Goal: Task Accomplishment & Management: Use online tool/utility

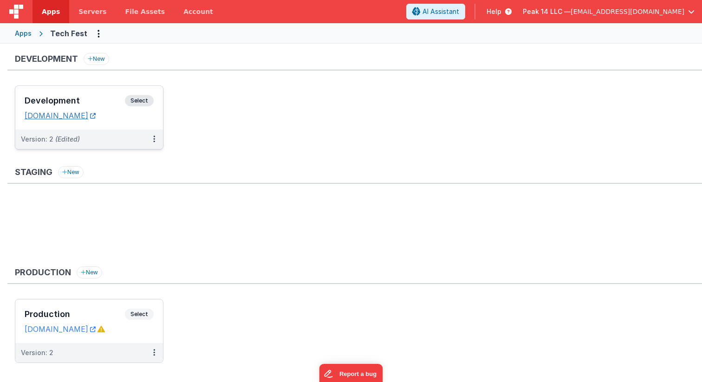
click at [96, 114] on link "[DOMAIN_NAME]" at bounding box center [60, 115] width 71 height 9
click at [136, 98] on span "Select" at bounding box center [139, 100] width 29 height 11
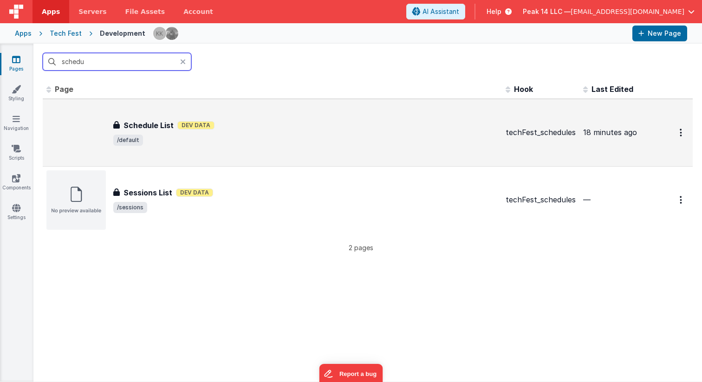
type input "schedu"
click at [185, 135] on span "/default" at bounding box center [305, 140] width 385 height 11
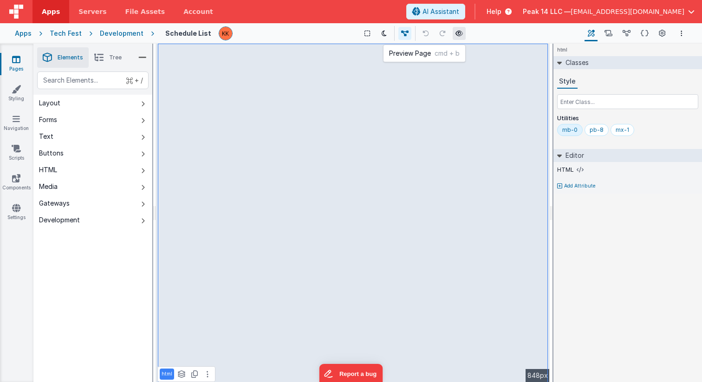
click at [457, 33] on icon at bounding box center [458, 33] width 7 height 6
click at [612, 34] on icon at bounding box center [608, 34] width 8 height 10
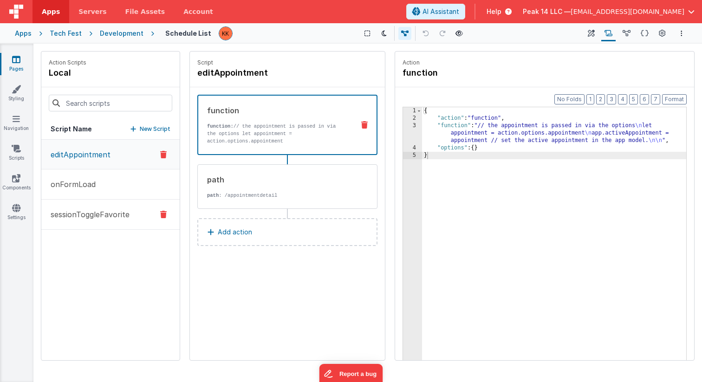
click at [113, 212] on p "sessionToggleFavorite" at bounding box center [87, 214] width 84 height 11
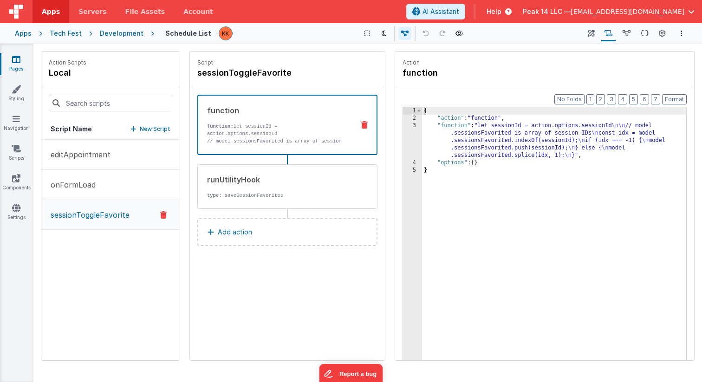
click at [414, 120] on div "2" at bounding box center [412, 118] width 19 height 7
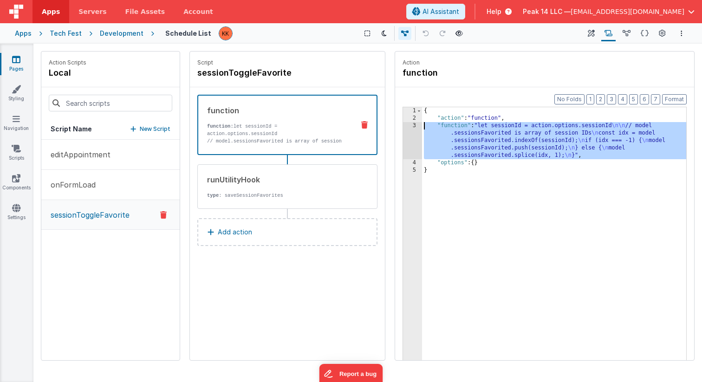
click at [414, 124] on div "3" at bounding box center [412, 140] width 19 height 37
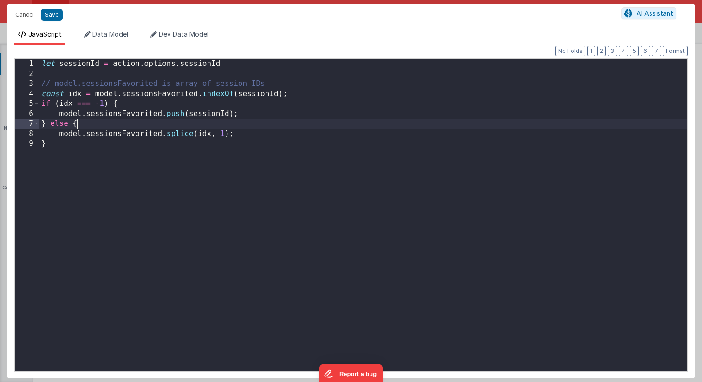
click at [450, 124] on div "let sessionId = action . options . sessionId // model.sessionsFavorited is arra…" at bounding box center [363, 227] width 648 height 337
click at [423, 179] on div "let sessionId = action . options . sessionId // model.sessionsFavorited is arra…" at bounding box center [363, 227] width 648 height 337
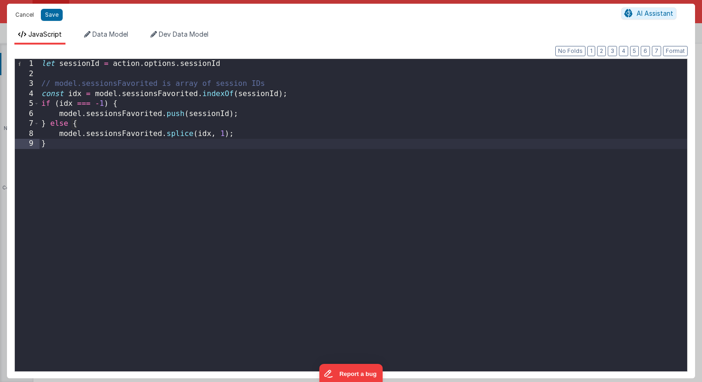
click at [26, 13] on button "Cancel" at bounding box center [25, 14] width 28 height 13
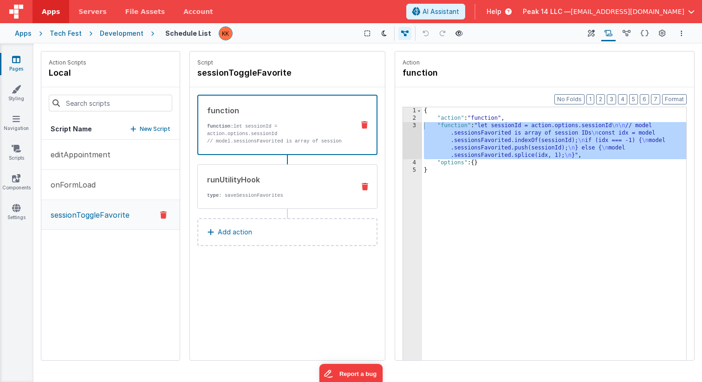
click at [259, 182] on div "runUtilityHook" at bounding box center [277, 179] width 140 height 11
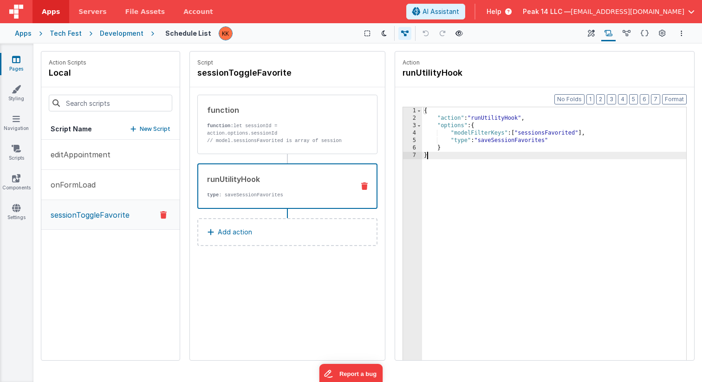
click at [482, 196] on div "{ "action" : "runUtilityHook" , "options" : { "modelFilterKeys" : [ "sessionsFa…" at bounding box center [554, 255] width 264 height 297
click at [501, 119] on div "{ "action" : "runUtilityHook" , "options" : { "modelFilterKeys" : [ "sessionsFa…" at bounding box center [554, 255] width 264 height 297
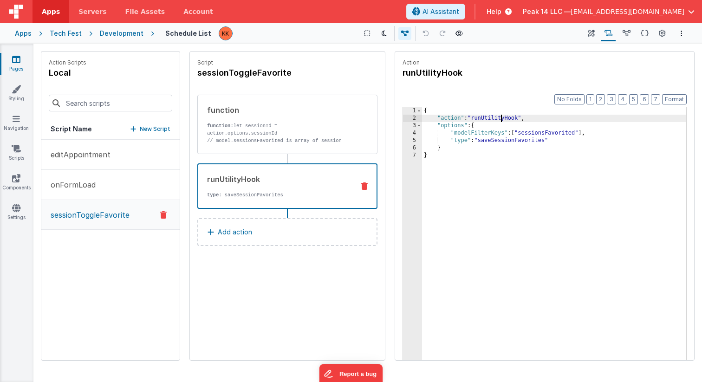
click at [501, 119] on div "{ "action" : "runUtilityHook" , "options" : { "modelFilterKeys" : [ "sessionsFa…" at bounding box center [554, 255] width 264 height 297
click at [475, 225] on div "{ "action" : "runUtilityHook" , "options" : { "modelFilterKeys" : [ "sessionsFa…" at bounding box center [554, 255] width 264 height 297
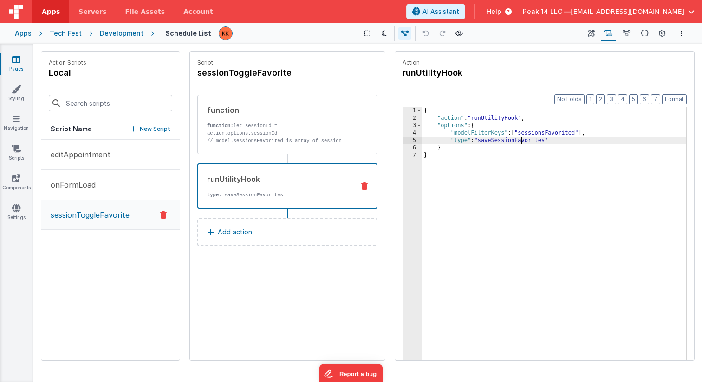
click at [520, 142] on div "{ "action" : "runUtilityHook" , "options" : { "modelFilterKeys" : [ "sessionsFa…" at bounding box center [554, 255] width 264 height 297
click at [666, 38] on button "Page Settings" at bounding box center [661, 34] width 13 height 16
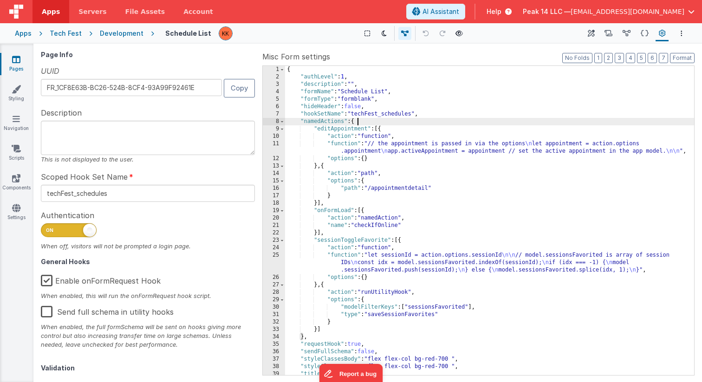
click at [430, 119] on div "{ "authLevel" : 1 , "description" : "" , "formName" : "Schedule List" , "formTy…" at bounding box center [489, 228] width 409 height 324
click at [600, 32] on div "Scripts Named Actions" at bounding box center [608, 34] width 18 height 16
click at [606, 32] on icon at bounding box center [608, 34] width 8 height 10
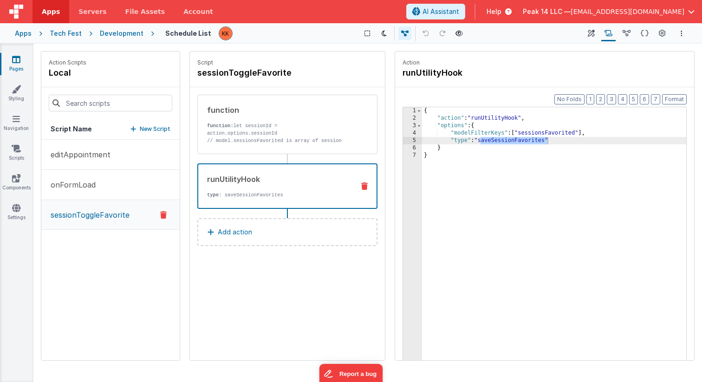
click at [519, 142] on div "{ "action" : "runUtilityHook" , "options" : { "modelFilterKeys" : [ "sessionsFa…" at bounding box center [554, 255] width 264 height 297
click at [571, 231] on div "{ "action" : "runUtilityHook" , "options" : { "modelFilterKeys" : [ "sessionsFa…" at bounding box center [554, 255] width 264 height 297
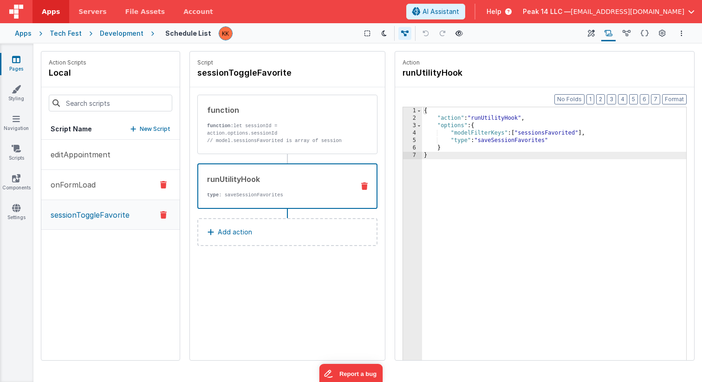
click at [81, 185] on p "onFormLoad" at bounding box center [70, 184] width 51 height 11
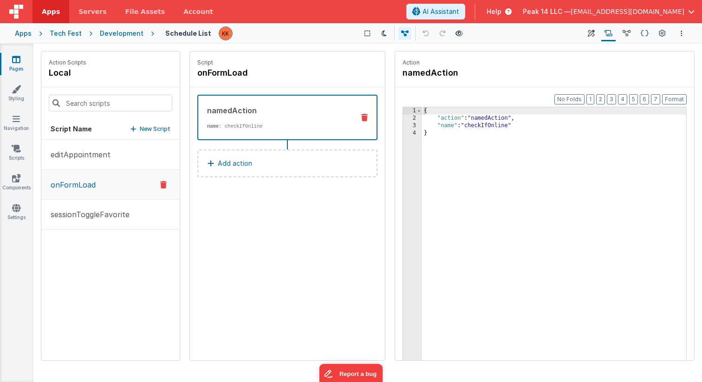
click at [258, 161] on button "Add action" at bounding box center [287, 163] width 180 height 28
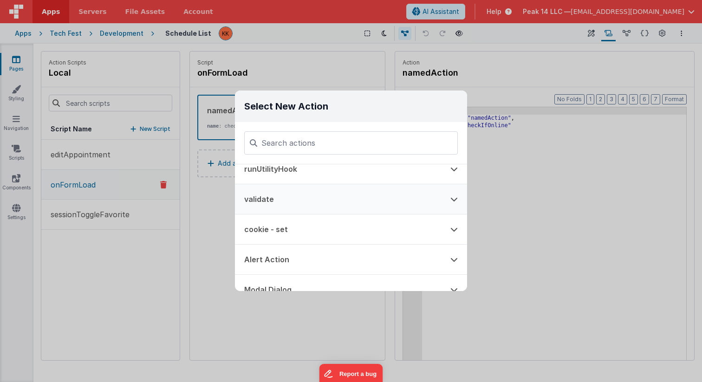
scroll to position [49, 0]
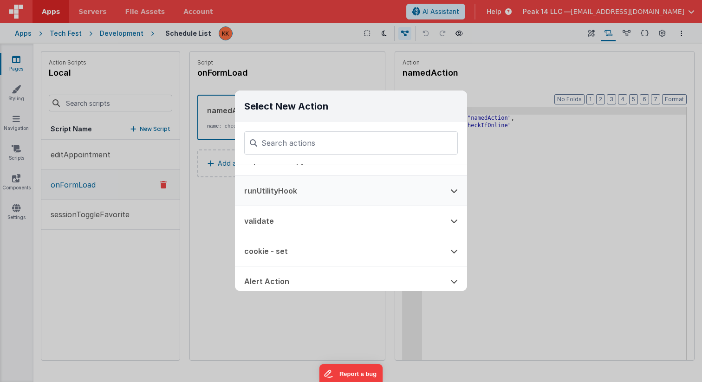
click at [283, 192] on button "runUtilityHook" at bounding box center [338, 191] width 206 height 30
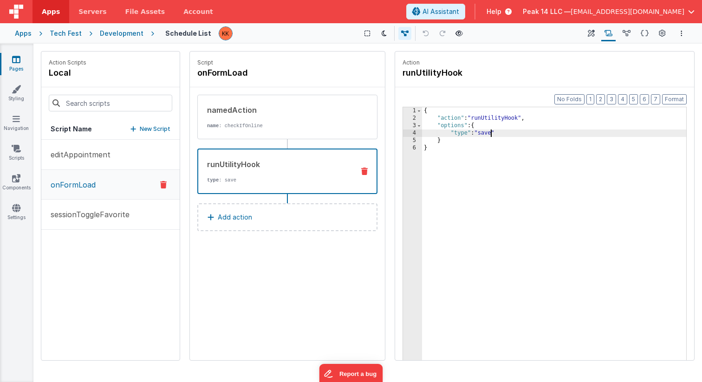
click at [490, 133] on div "{ "action" : "runUtilityHook" , "options" : { "type" : "save" } }" at bounding box center [554, 255] width 264 height 297
click at [99, 216] on p "sessionToggleFavorite" at bounding box center [87, 214] width 84 height 11
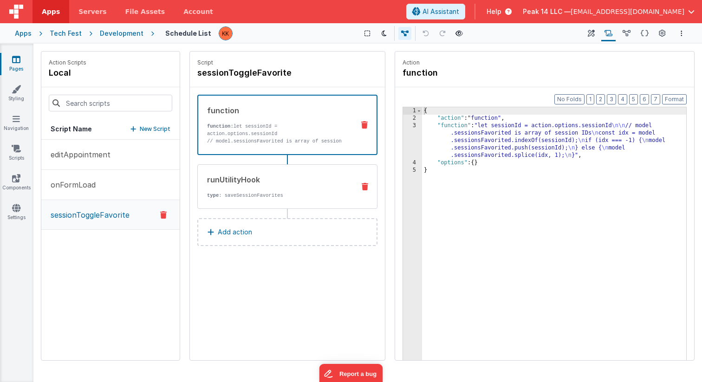
click at [252, 182] on div "runUtilityHook" at bounding box center [277, 179] width 140 height 11
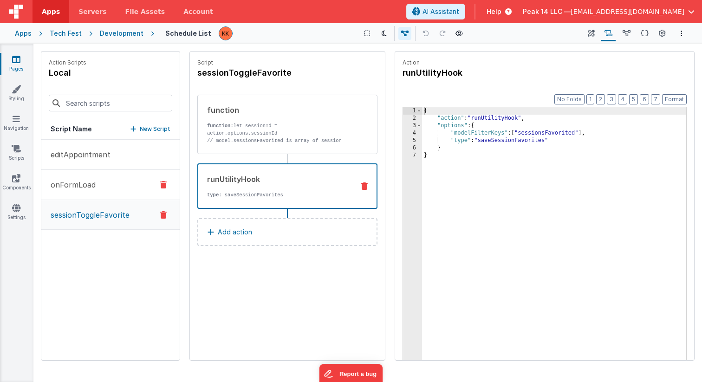
click at [121, 196] on button "onFormLoad" at bounding box center [110, 185] width 138 height 30
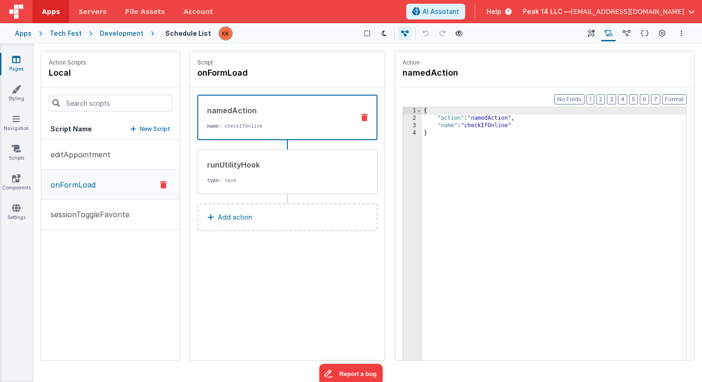
click at [308, 266] on div "Script onFormLoad namedAction name : checkIfOnline runUtilityHook type : save A…" at bounding box center [287, 206] width 195 height 309
click at [304, 276] on div "Script onFormLoad namedAction name : checkIfOnline runUtilityHook type : save A…" at bounding box center [287, 206] width 195 height 309
click at [110, 33] on div "Development" at bounding box center [122, 33] width 44 height 9
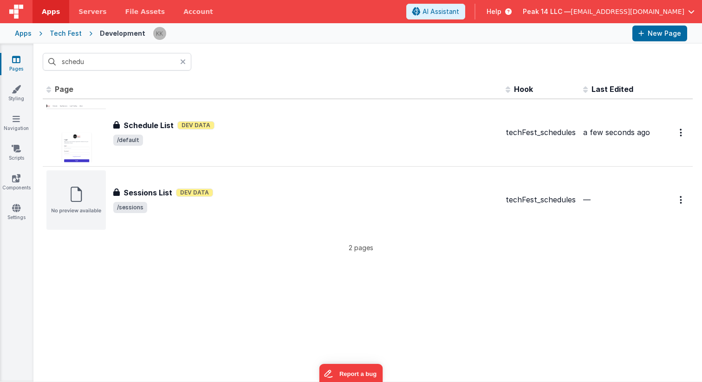
click at [180, 63] on icon at bounding box center [183, 61] width 6 height 7
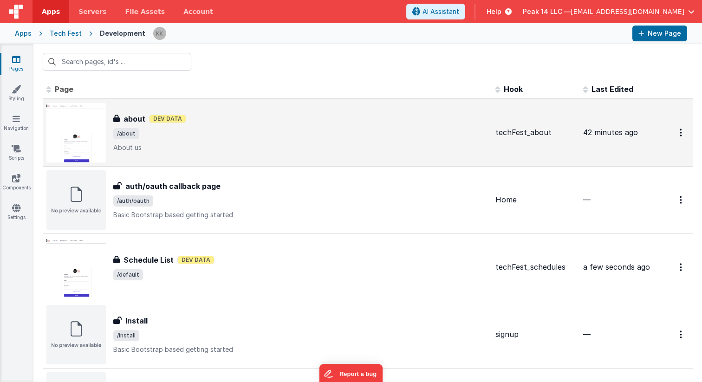
click at [153, 146] on p "About us" at bounding box center [300, 147] width 375 height 9
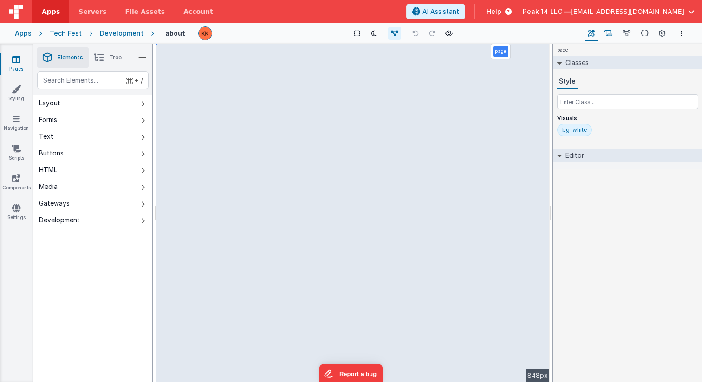
click at [607, 33] on icon at bounding box center [608, 34] width 8 height 10
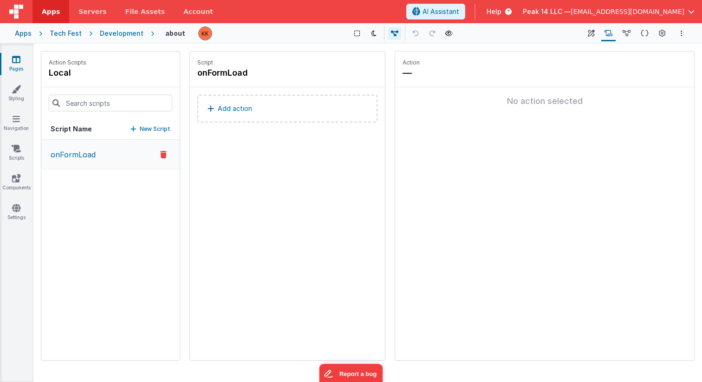
click at [100, 154] on button "onFormLoad" at bounding box center [110, 155] width 138 height 30
click at [81, 158] on p "onFormLoad" at bounding box center [70, 154] width 51 height 11
click at [123, 34] on div "Development" at bounding box center [122, 33] width 44 height 9
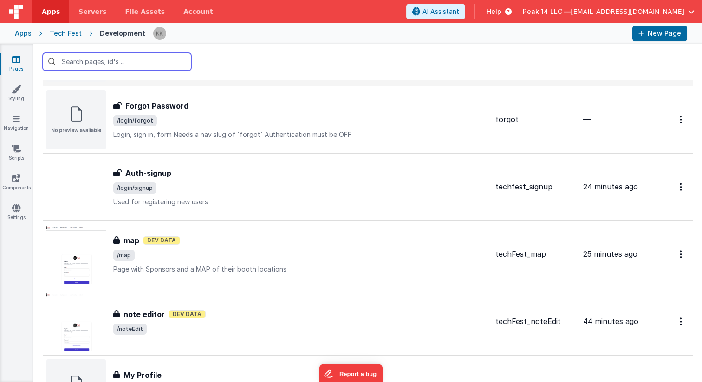
scroll to position [351, 0]
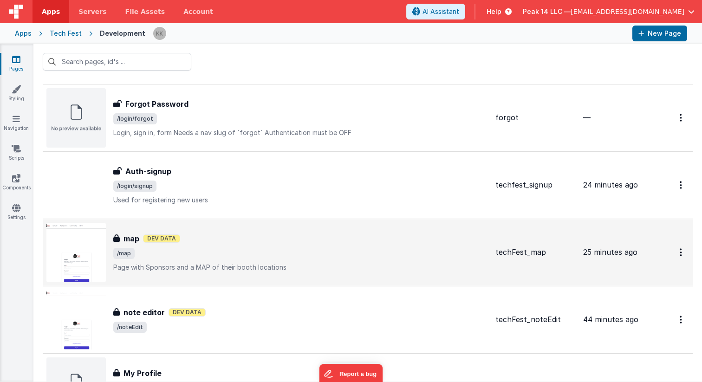
click at [225, 254] on span "/map" at bounding box center [300, 253] width 375 height 11
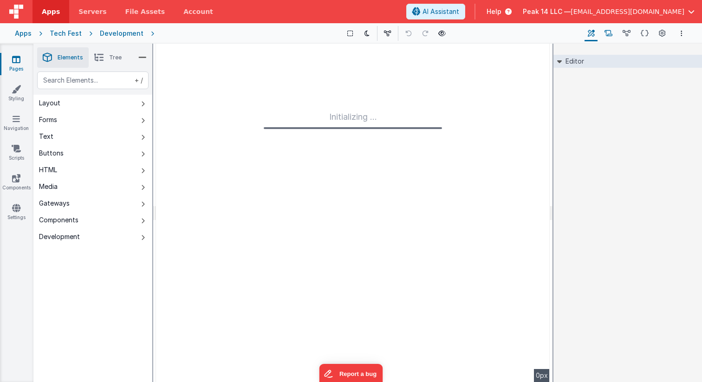
click at [610, 35] on icon at bounding box center [608, 34] width 8 height 10
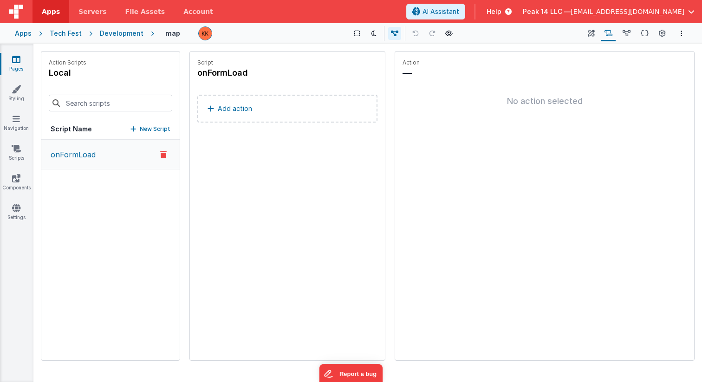
click at [100, 159] on button "onFormLoad" at bounding box center [110, 155] width 138 height 30
click at [282, 247] on div "Script onFormLoad Add action" at bounding box center [287, 206] width 195 height 309
click at [123, 32] on div "Development" at bounding box center [122, 33] width 44 height 9
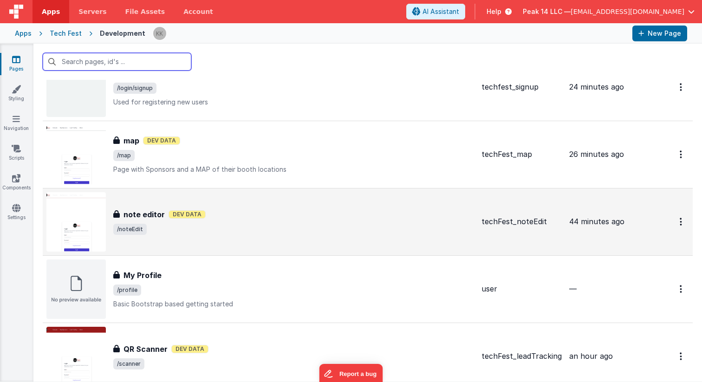
scroll to position [458, 0]
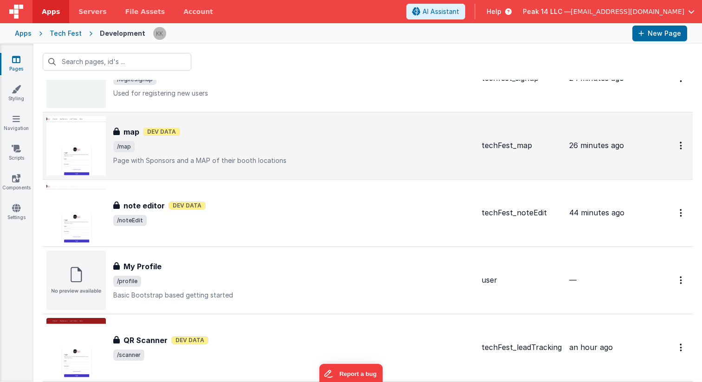
click at [231, 162] on p "Page with Sponsors and a MAP of their booth locations" at bounding box center [293, 160] width 361 height 9
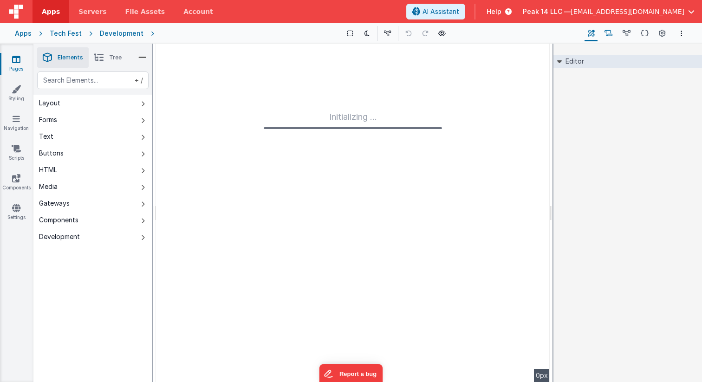
click at [610, 27] on button "Scripts" at bounding box center [608, 34] width 14 height 16
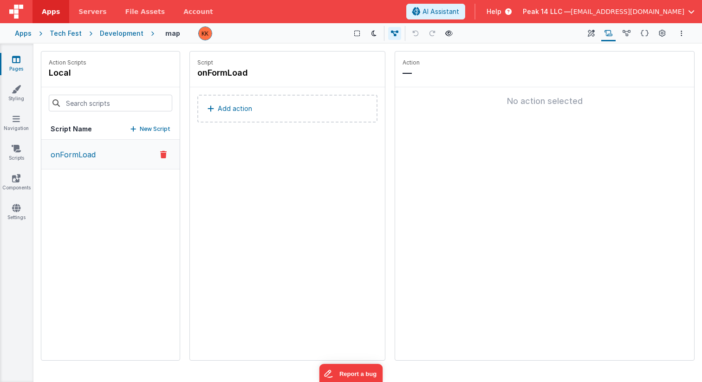
click at [116, 34] on div "Development" at bounding box center [122, 33] width 44 height 9
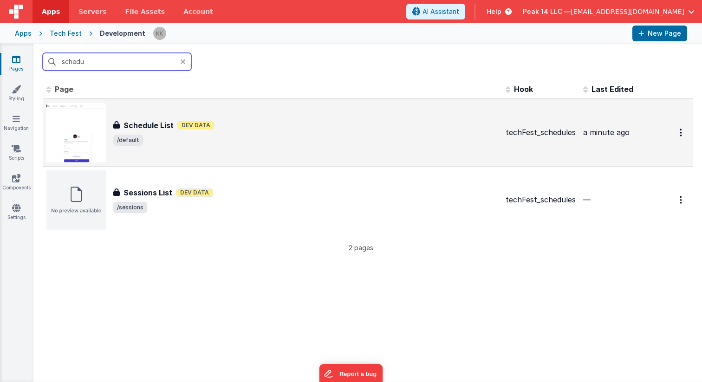
type input "schedu"
click at [228, 114] on div "Schedule List Schedule List Dev Data /default" at bounding box center [272, 132] width 452 height 59
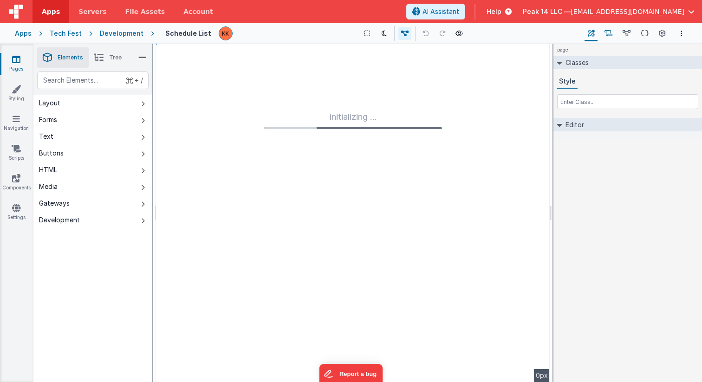
click at [607, 35] on icon at bounding box center [608, 34] width 8 height 10
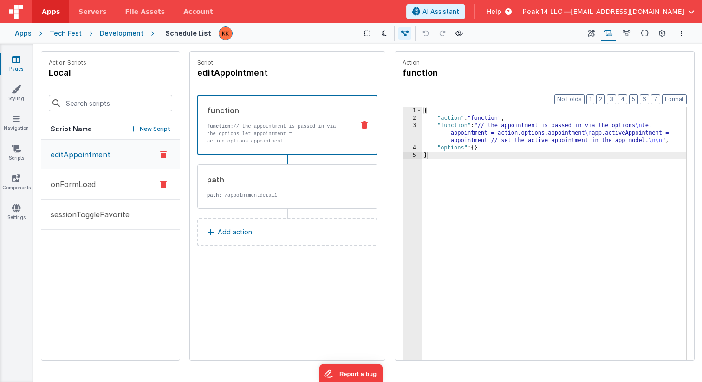
click at [99, 195] on button "onFormLoad" at bounding box center [110, 184] width 138 height 30
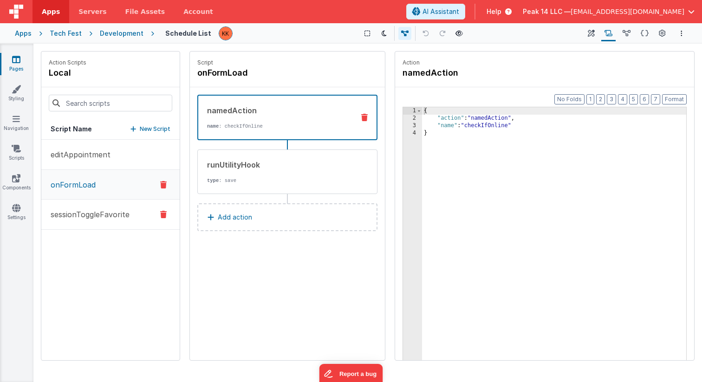
click at [124, 221] on button "sessionToggleFavorite" at bounding box center [110, 215] width 138 height 30
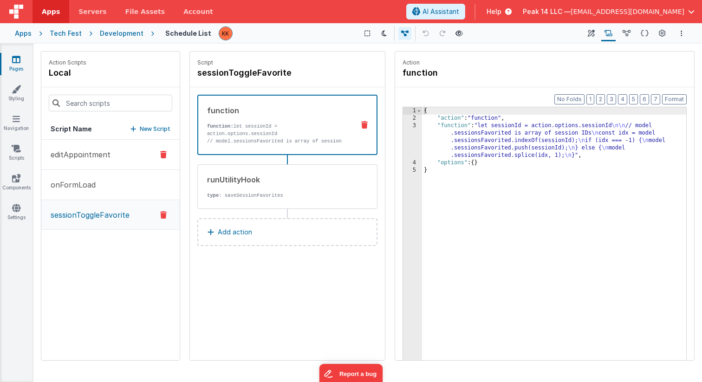
click at [79, 152] on p "editAppointment" at bounding box center [77, 154] width 65 height 11
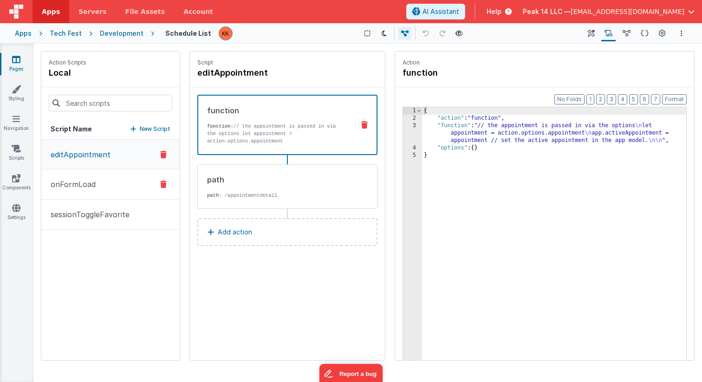
click at [86, 178] on button "onFormLoad" at bounding box center [110, 184] width 138 height 30
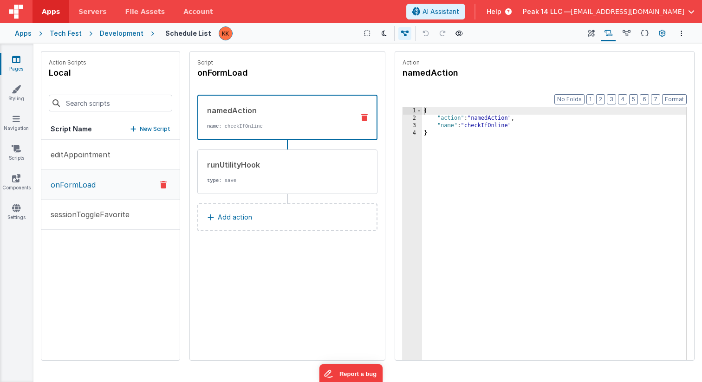
click at [666, 32] on button "Page Settings" at bounding box center [661, 34] width 13 height 16
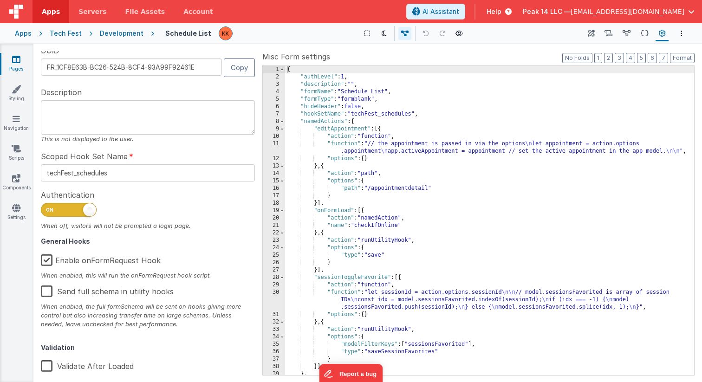
scroll to position [21, 0]
click at [562, 207] on div "{ "authLevel" : 1 , "description" : "" , "formName" : "Schedule List" , "formTy…" at bounding box center [489, 228] width 409 height 324
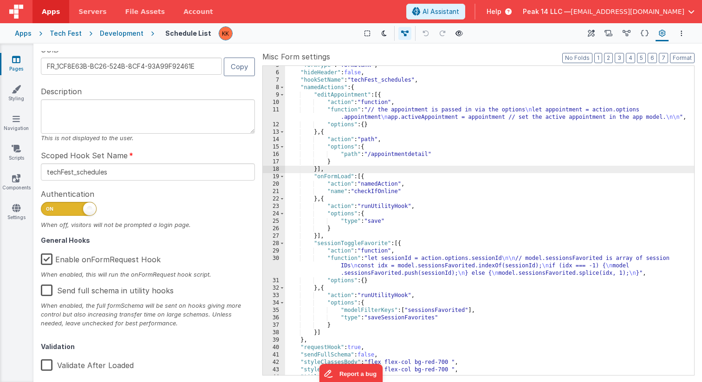
scroll to position [0, 0]
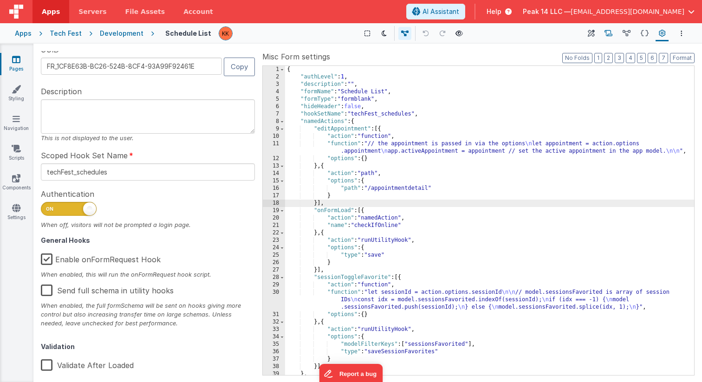
click at [609, 38] on button "Scripts" at bounding box center [608, 34] width 14 height 16
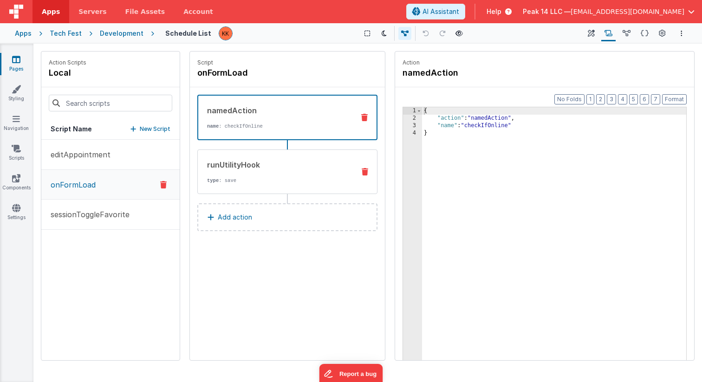
click at [283, 176] on div "runUtilityHook type : save" at bounding box center [272, 171] width 149 height 25
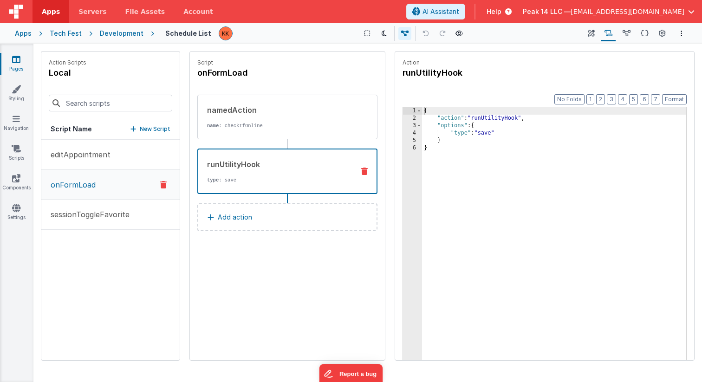
click at [366, 170] on icon at bounding box center [364, 171] width 6 height 7
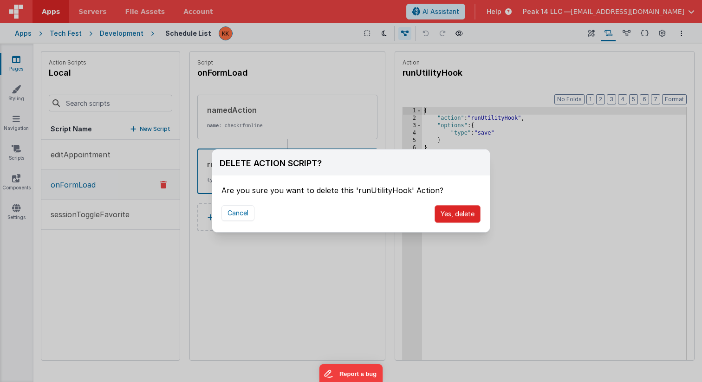
click at [467, 217] on button "Yes, delete" at bounding box center [458, 214] width 46 height 18
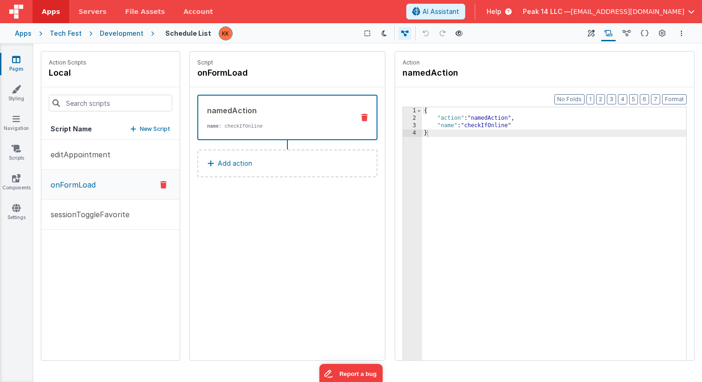
click at [334, 250] on div "Script onFormLoad namedAction name : checkIfOnline Add action" at bounding box center [287, 206] width 195 height 309
click at [662, 33] on icon at bounding box center [662, 34] width 7 height 10
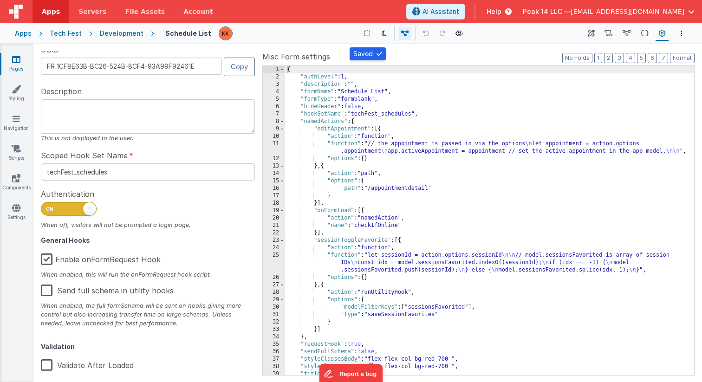
scroll to position [36, 0]
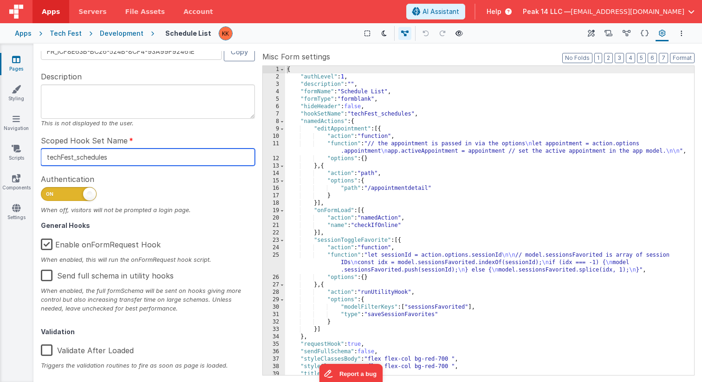
click at [93, 157] on input "techFest_schedules" at bounding box center [148, 157] width 214 height 17
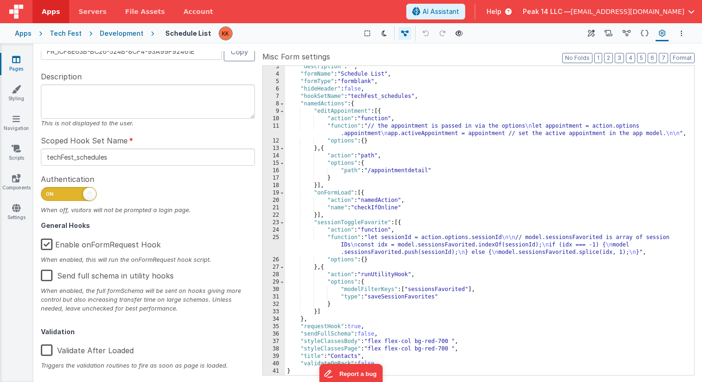
click at [398, 206] on div ""description" : "" , "formName" : "Schedule List" , "formType" : "formblank" , …" at bounding box center [489, 225] width 409 height 324
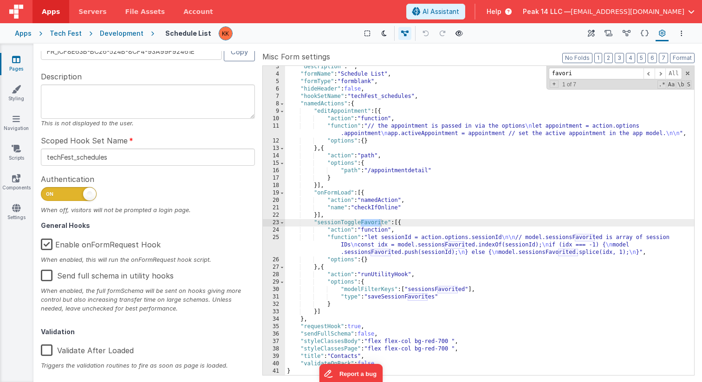
type input "favorit"
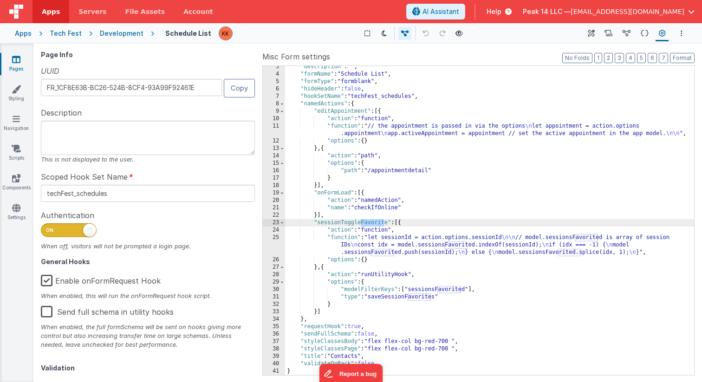
click at [111, 32] on div "Development" at bounding box center [122, 33] width 44 height 9
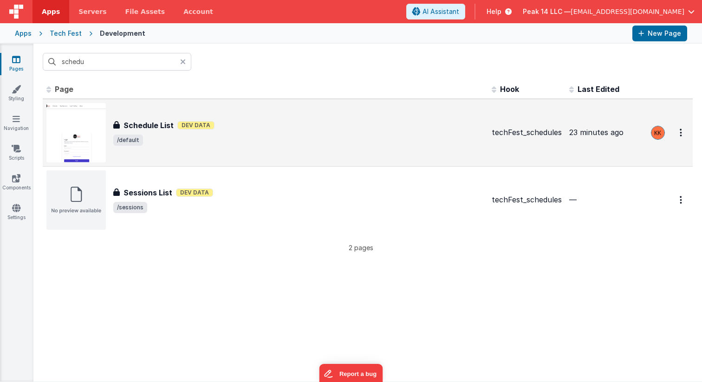
click at [200, 136] on span "/default" at bounding box center [298, 140] width 371 height 11
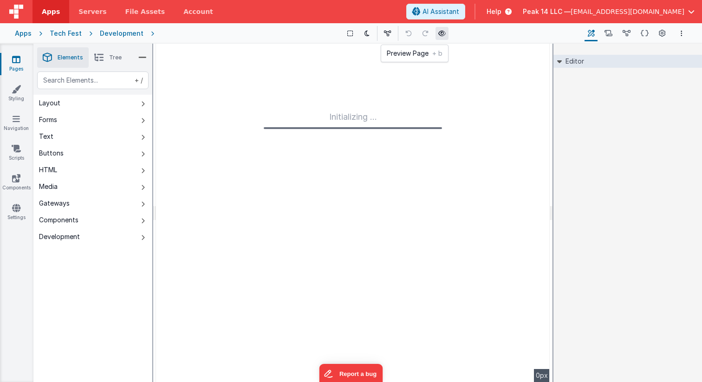
click at [438, 33] on icon at bounding box center [441, 33] width 7 height 6
click at [448, 33] on icon at bounding box center [451, 33] width 7 height 6
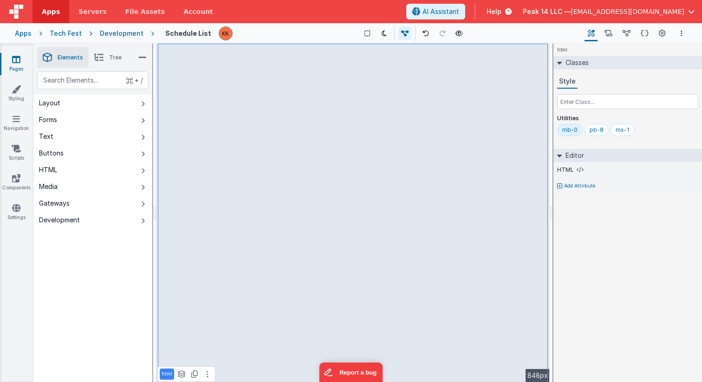
click at [619, 272] on div "html Classes Style Utilities mb-0 pb-8 mx-1 Editor HTML Add Attribute DEV: Focu…" at bounding box center [627, 213] width 149 height 338
click at [455, 32] on icon at bounding box center [458, 33] width 7 height 6
click at [458, 36] on icon at bounding box center [458, 33] width 7 height 6
